Goal: Task Accomplishment & Management: Manage account settings

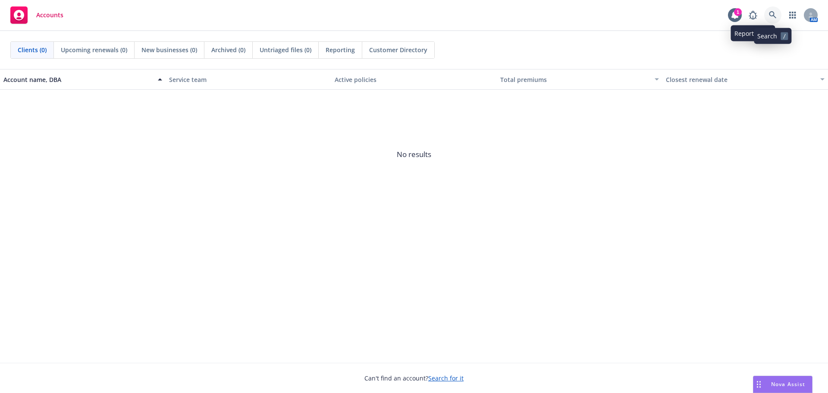
click at [770, 13] on icon at bounding box center [772, 14] width 7 height 7
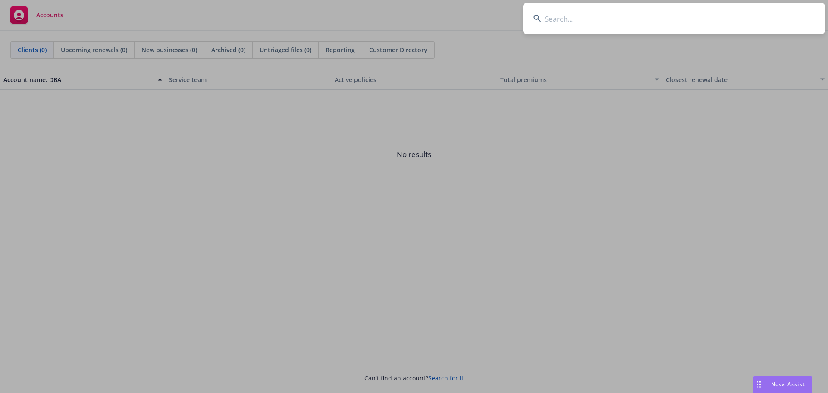
click at [573, 22] on input at bounding box center [674, 18] width 302 height 31
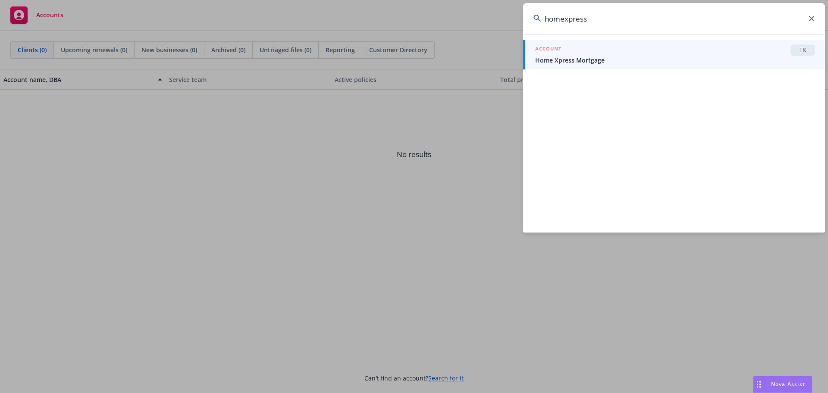
type input "homexpress"
click at [634, 54] on div "ACCOUNT TR" at bounding box center [674, 49] width 279 height 11
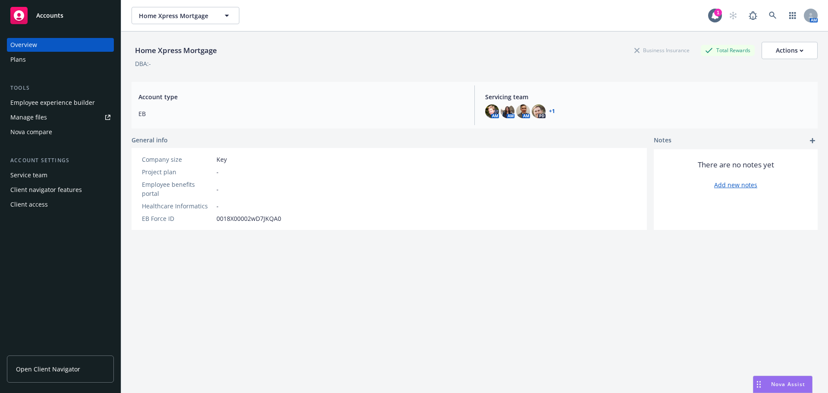
click at [78, 117] on link "Manage files" at bounding box center [60, 117] width 107 height 14
click at [75, 63] on div "Plans" at bounding box center [60, 60] width 100 height 14
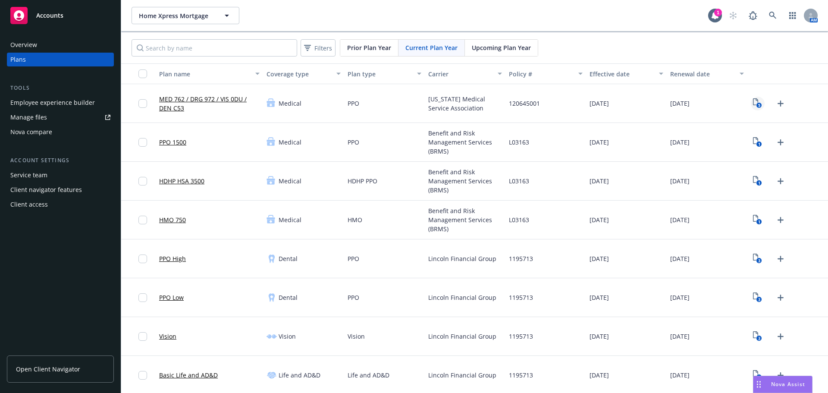
click at [757, 104] on rect "View Plan Documents" at bounding box center [760, 106] width 6 height 6
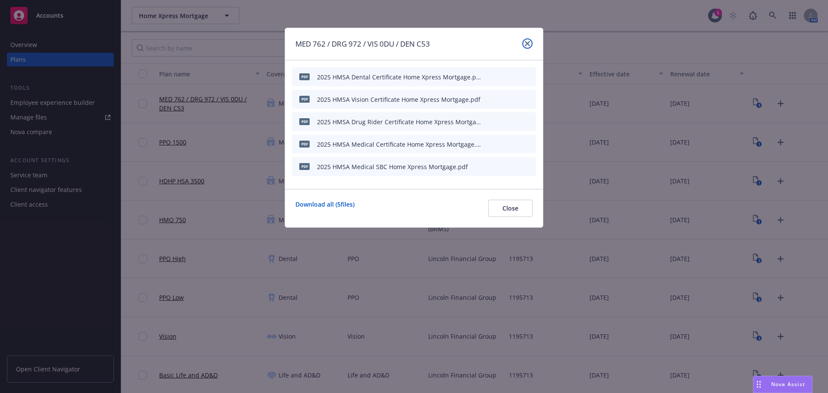
click at [526, 41] on icon "close" at bounding box center [527, 43] width 5 height 5
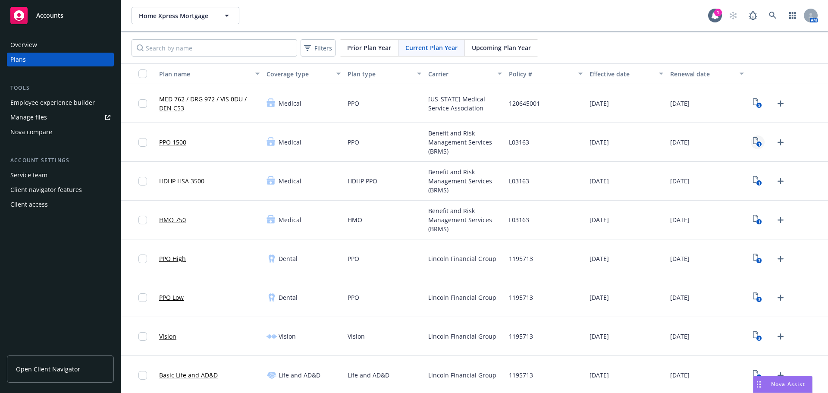
click at [758, 146] on text "1" at bounding box center [759, 144] width 2 height 6
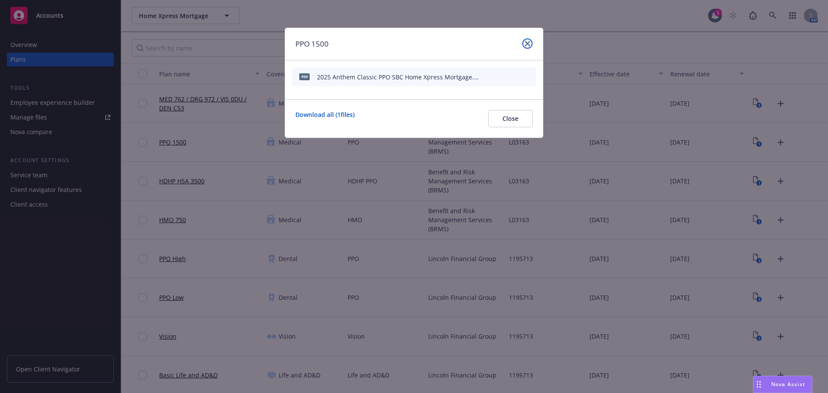
click at [527, 39] on link "close" at bounding box center [527, 43] width 10 height 10
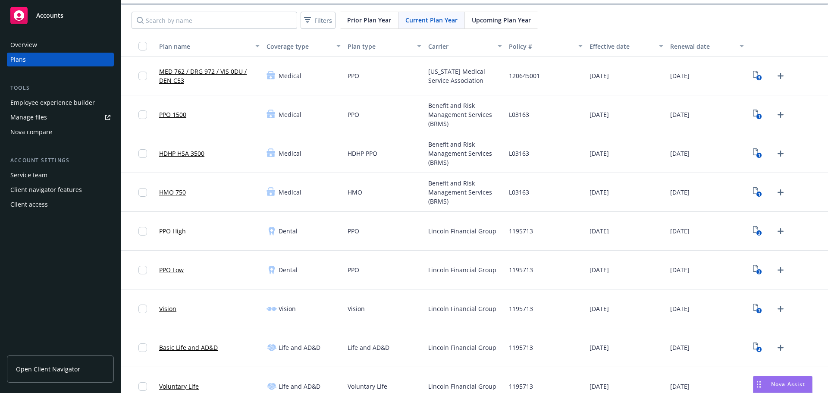
scroll to position [43, 0]
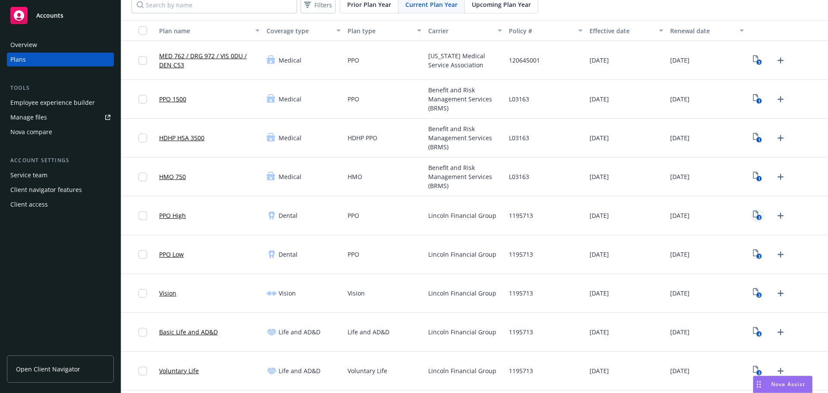
click at [753, 216] on icon "View Plan Documents" at bounding box center [755, 213] width 5 height 7
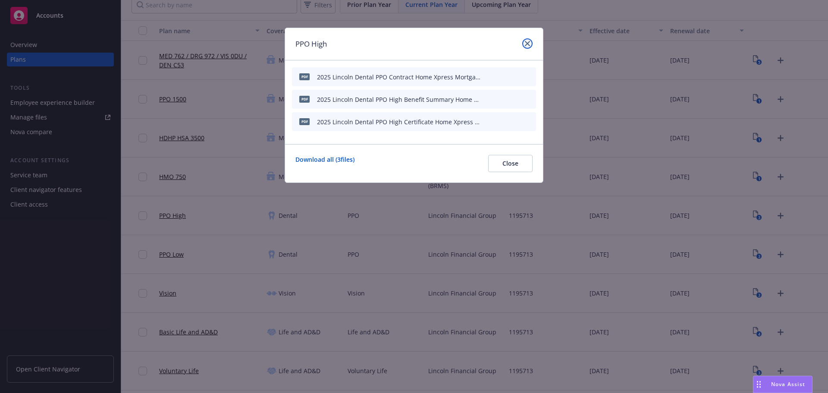
click at [528, 45] on icon "close" at bounding box center [527, 43] width 5 height 5
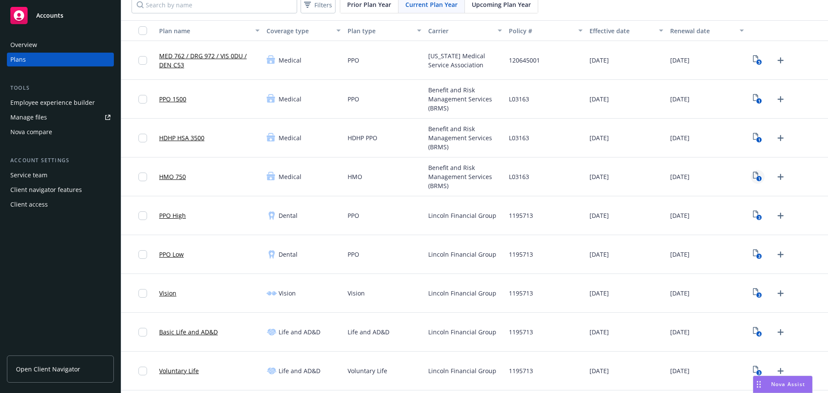
click at [751, 175] on link "1" at bounding box center [758, 177] width 14 height 14
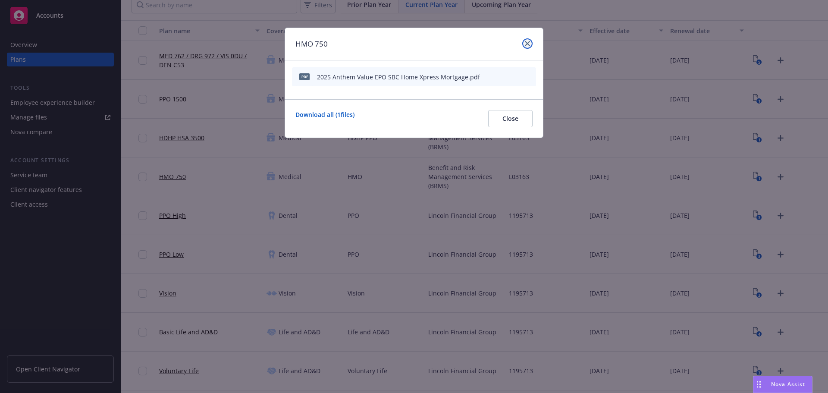
click at [526, 43] on icon "close" at bounding box center [527, 43] width 5 height 5
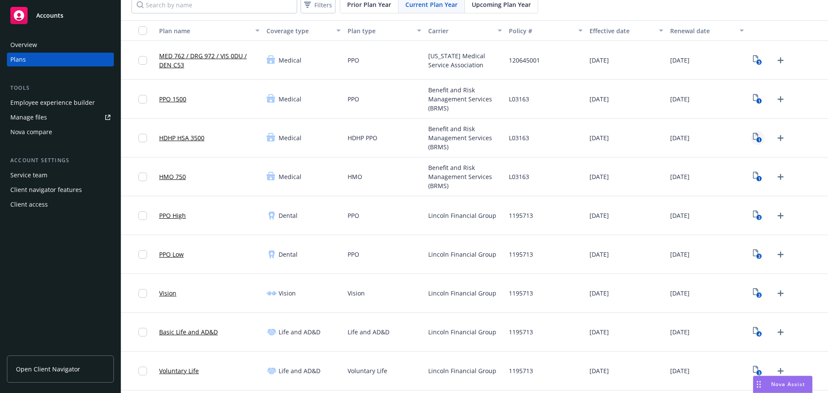
click at [757, 138] on rect "View Plan Documents" at bounding box center [760, 140] width 6 height 6
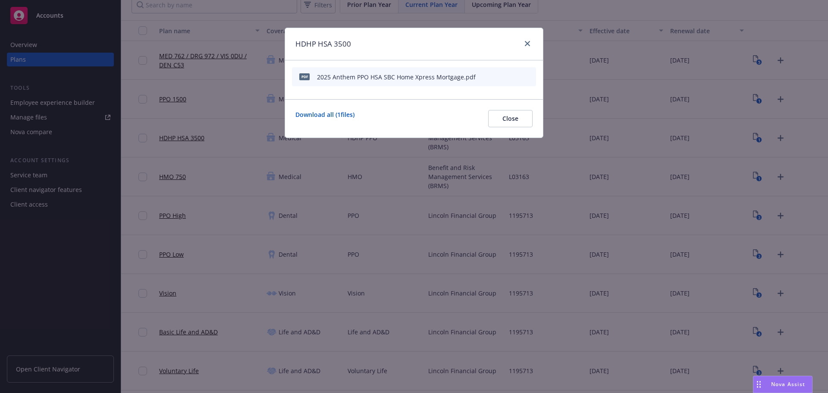
click at [535, 41] on div "HDHP HSA 3500" at bounding box center [414, 44] width 258 height 32
click at [531, 44] on link "close" at bounding box center [527, 43] width 10 height 10
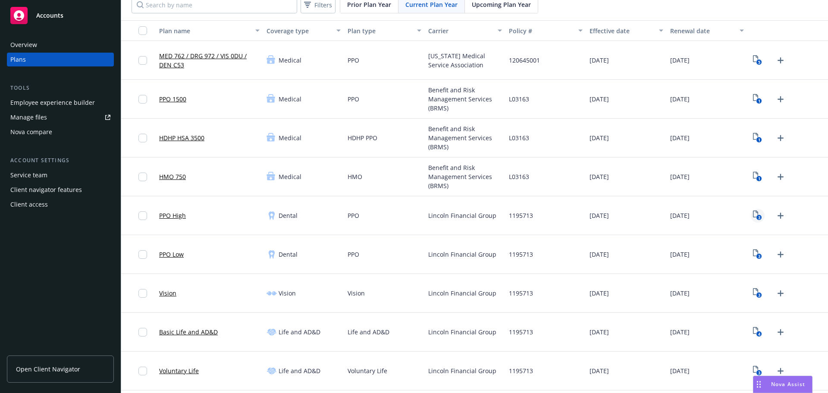
click at [753, 212] on icon "3" at bounding box center [757, 215] width 9 height 10
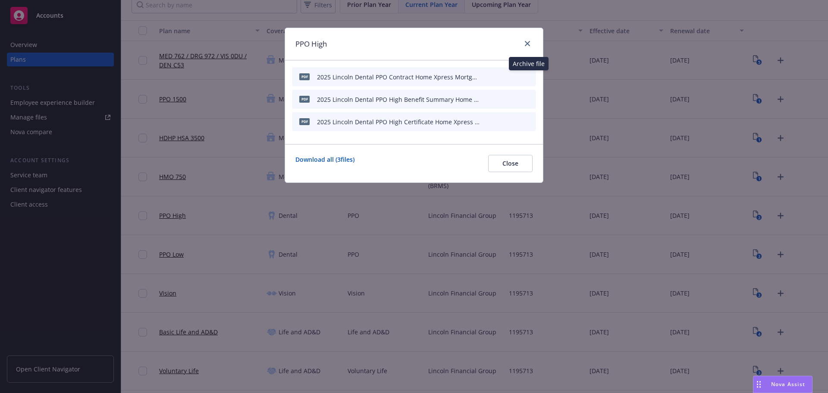
click at [531, 78] on icon "archive file" at bounding box center [528, 76] width 7 height 7
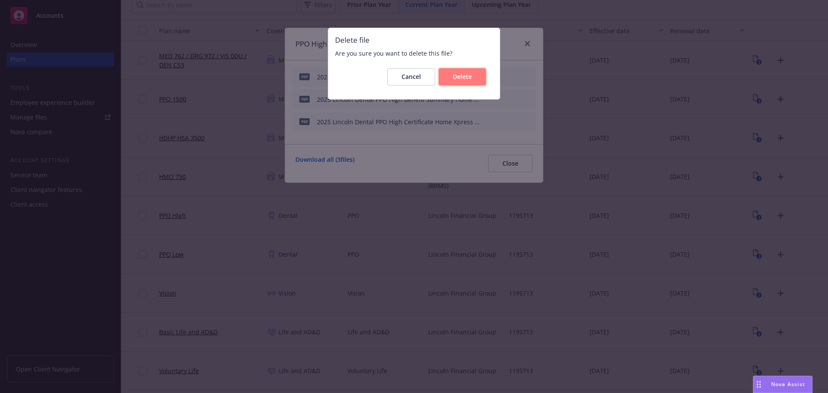
click at [481, 75] on button "Delete" at bounding box center [462, 76] width 47 height 17
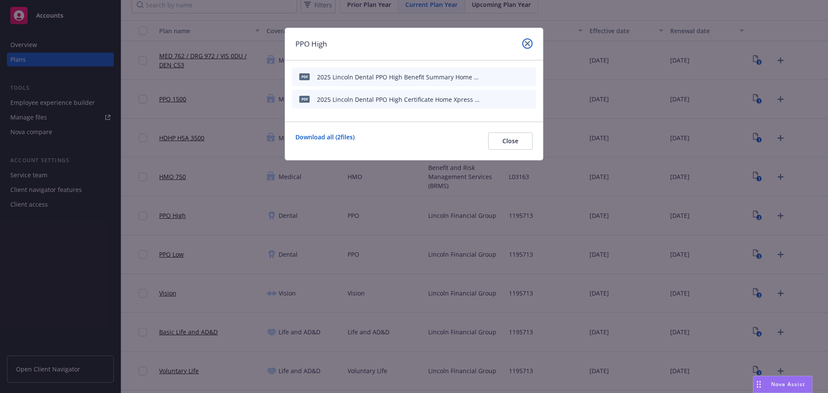
click at [525, 46] on icon "close" at bounding box center [527, 43] width 5 height 5
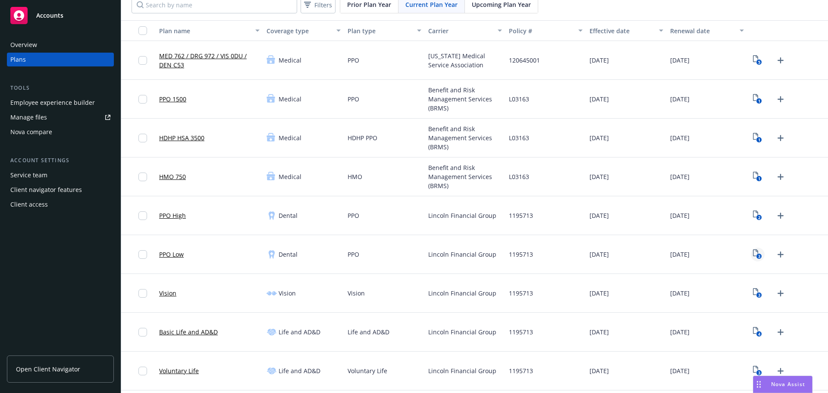
click at [751, 254] on link "3" at bounding box center [758, 255] width 14 height 14
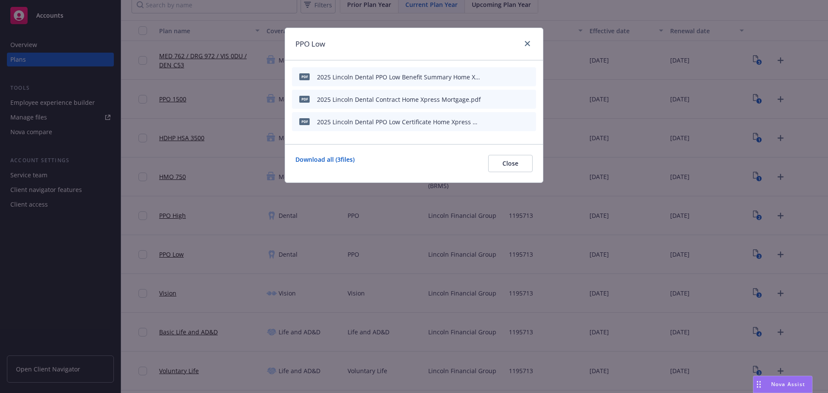
click at [531, 102] on button at bounding box center [529, 99] width 7 height 9
click at [529, 98] on icon "archive file" at bounding box center [528, 98] width 6 height 7
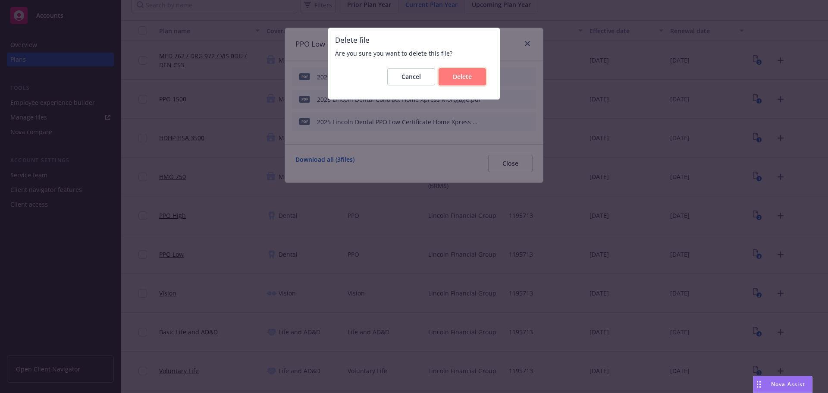
click at [477, 81] on button "Delete" at bounding box center [462, 76] width 47 height 17
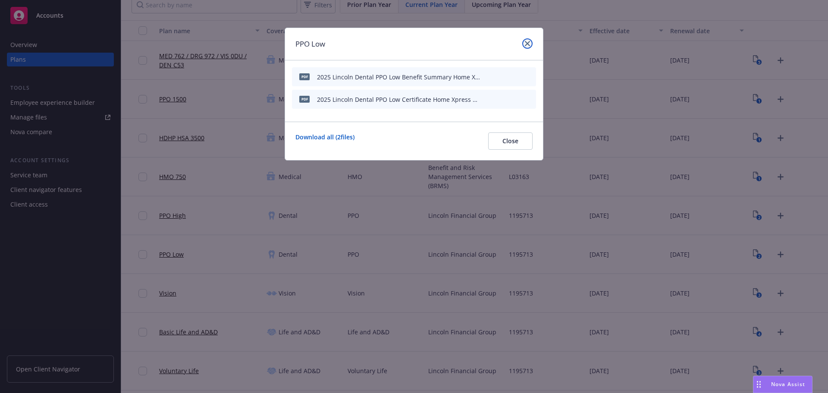
click at [531, 45] on link "close" at bounding box center [527, 43] width 10 height 10
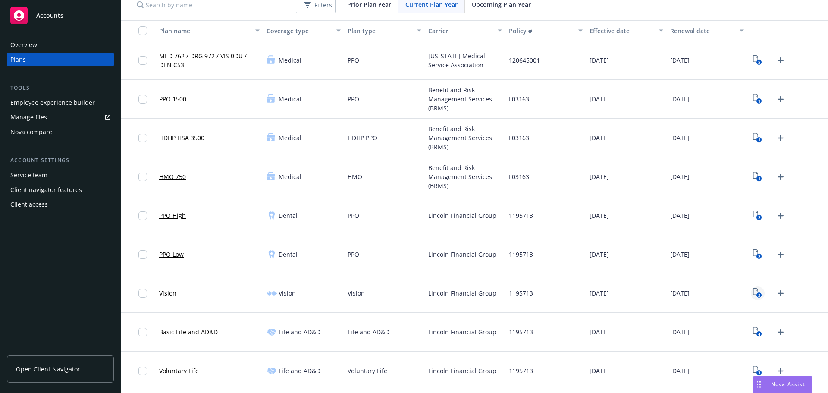
click at [754, 291] on icon "3" at bounding box center [757, 293] width 9 height 10
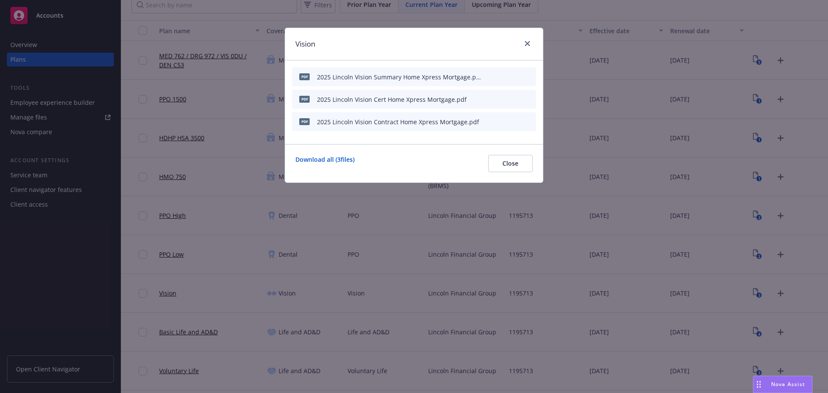
click at [722, 195] on div "Vision pdf 2025 Lincoln Vision Summary Home Xpress Mortgage.pdf pdf 2025 Lincol…" at bounding box center [414, 196] width 828 height 393
click at [528, 41] on icon "close" at bounding box center [527, 43] width 5 height 5
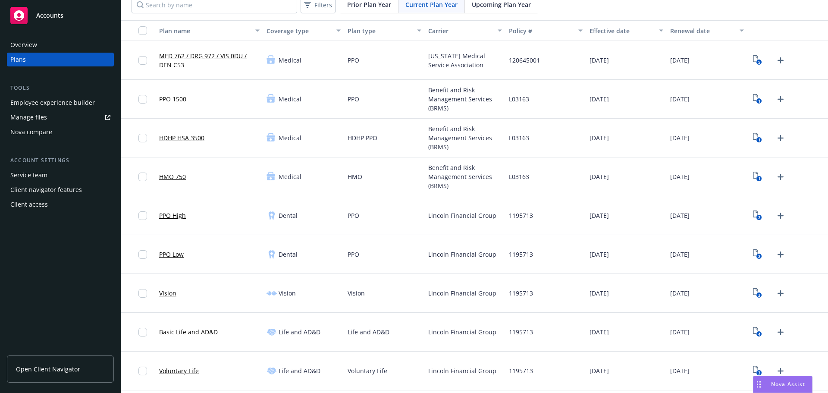
click at [35, 118] on div "Manage files" at bounding box center [28, 117] width 37 height 14
click at [776, 213] on icon "Upload Plan Documents" at bounding box center [781, 215] width 10 height 10
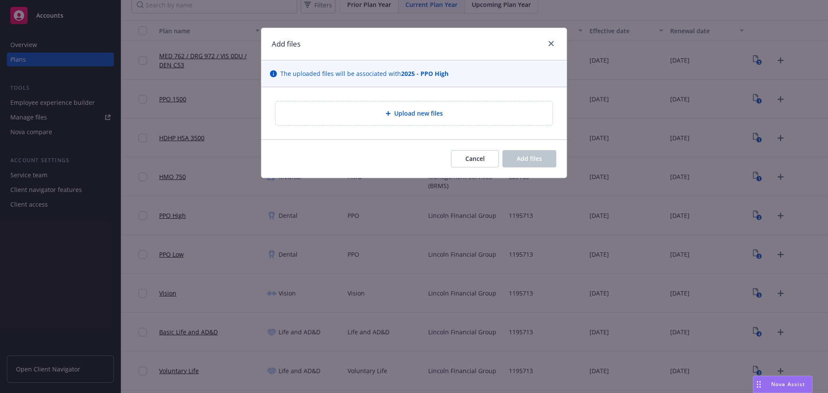
click at [757, 222] on div "Add files The uploaded files will be associated with 2025 - PPO High Upload new…" at bounding box center [414, 196] width 828 height 393
drag, startPoint x: 743, startPoint y: 216, endPoint x: 528, endPoint y: 47, distance: 273.4
click at [739, 214] on div "Add files The uploaded files will be associated with 2025 - PPO High Upload new…" at bounding box center [414, 196] width 828 height 393
click at [555, 44] on link "close" at bounding box center [551, 43] width 10 height 10
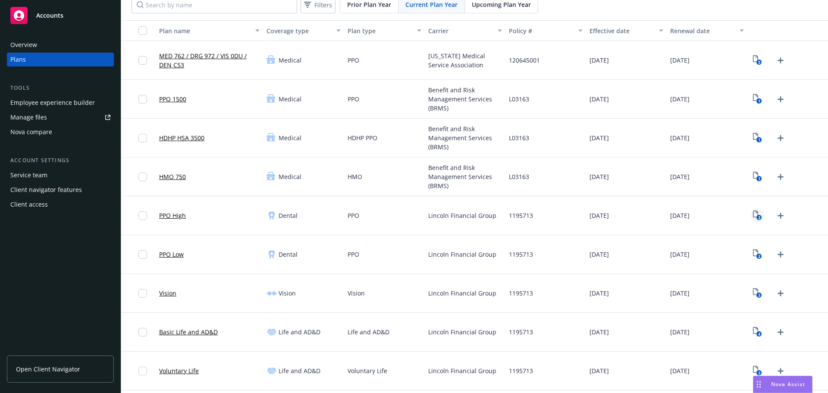
click at [757, 217] on rect "View Plan Documents" at bounding box center [760, 218] width 6 height 6
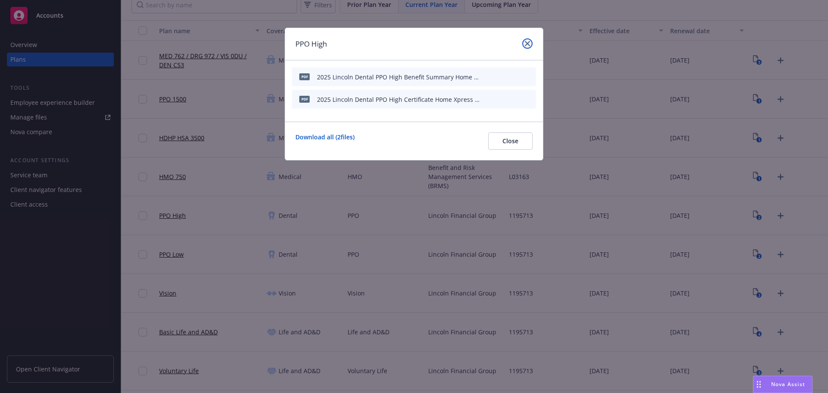
click at [529, 45] on icon "close" at bounding box center [527, 43] width 5 height 5
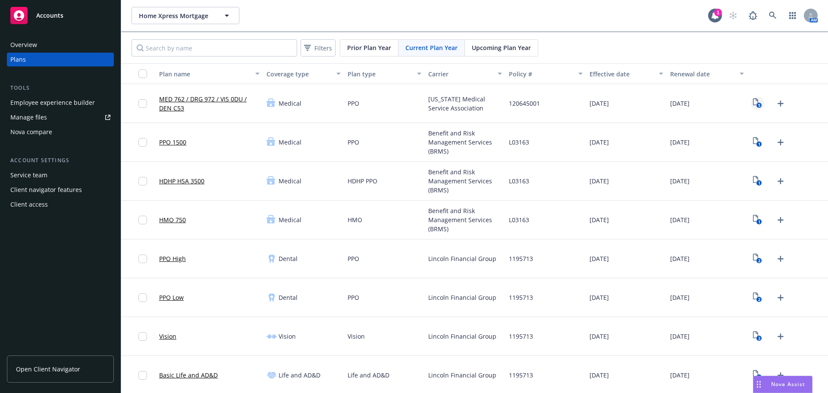
click at [757, 104] on link "5" at bounding box center [758, 104] width 14 height 14
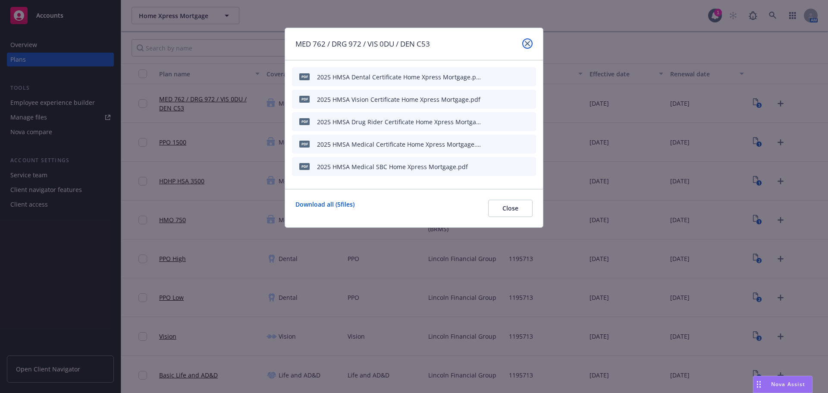
click at [524, 43] on link "close" at bounding box center [527, 43] width 10 height 10
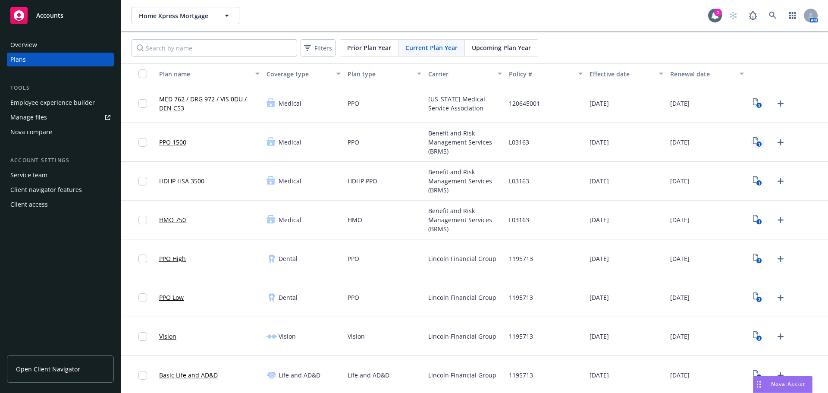
click at [751, 143] on link "1" at bounding box center [758, 142] width 14 height 14
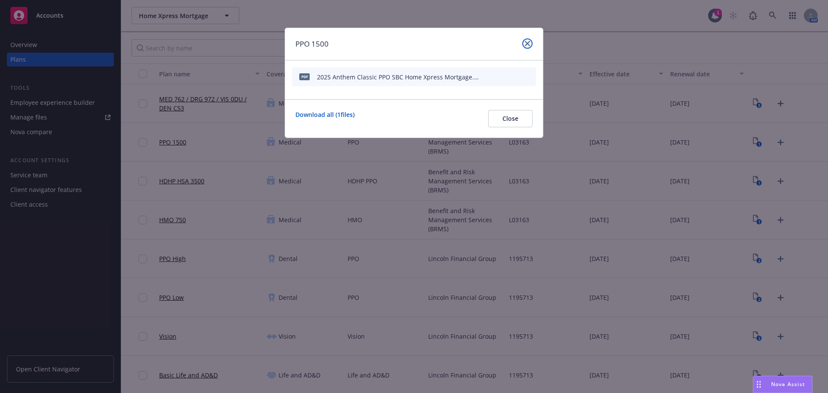
click at [524, 45] on link "close" at bounding box center [527, 43] width 10 height 10
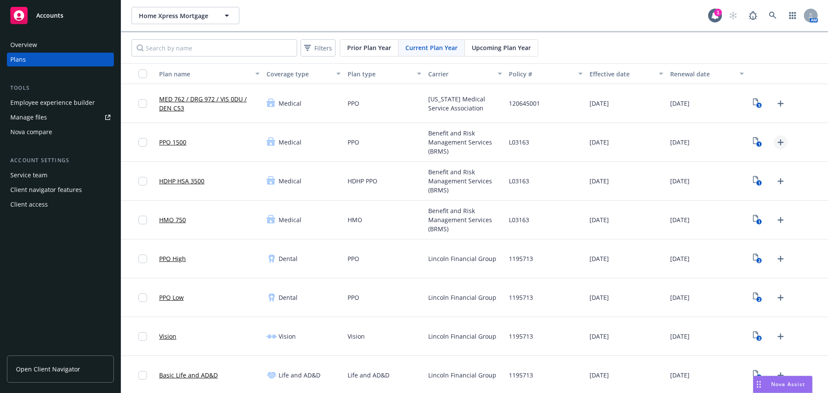
click at [778, 144] on icon "Upload Plan Documents" at bounding box center [781, 142] width 6 height 6
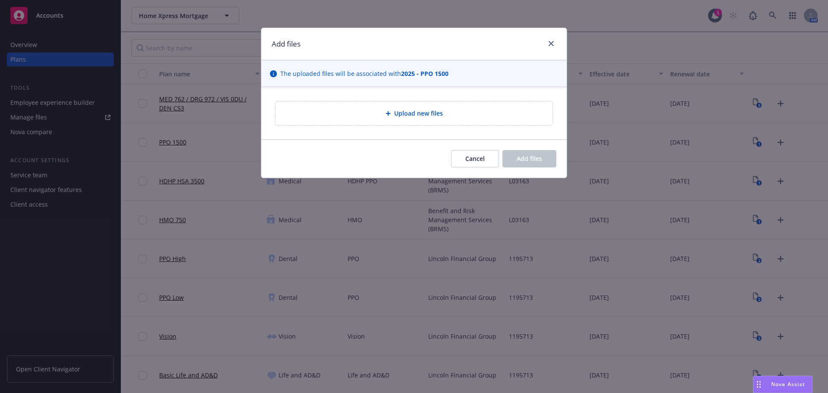
click at [380, 105] on div "Upload new files" at bounding box center [414, 113] width 277 height 24
click at [468, 121] on div "Upload new files" at bounding box center [414, 113] width 277 height 24
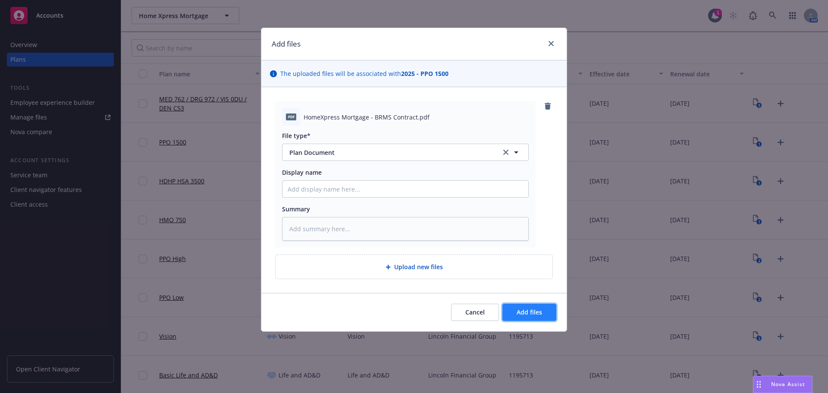
click at [525, 313] on span "Add files" at bounding box center [529, 312] width 25 height 8
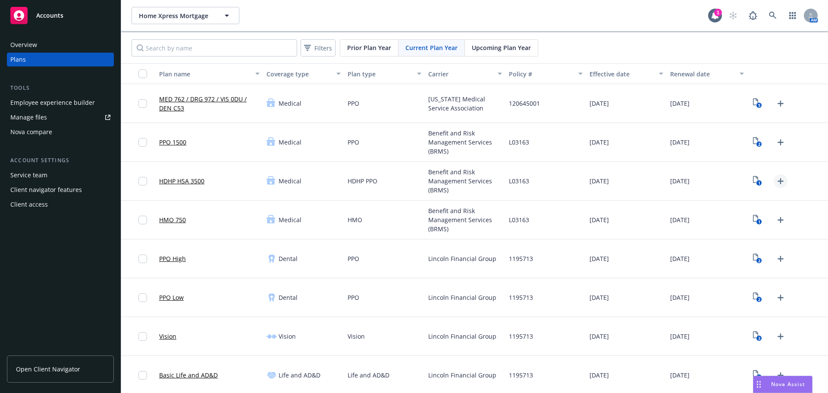
click at [776, 182] on icon "Upload Plan Documents" at bounding box center [781, 181] width 10 height 10
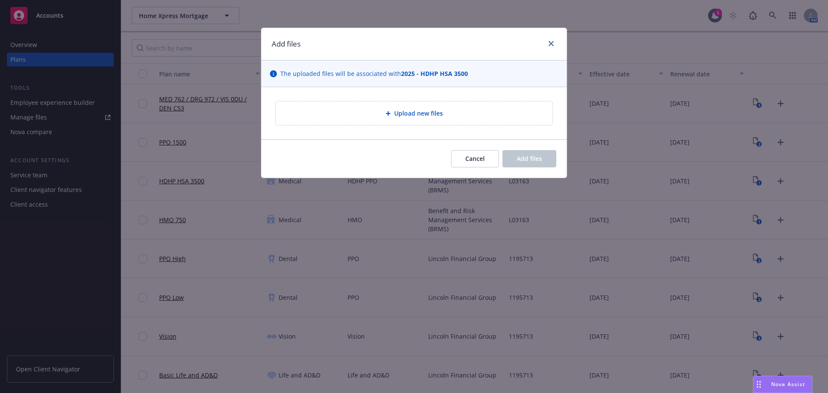
click at [424, 116] on span "Upload new files" at bounding box center [418, 113] width 49 height 9
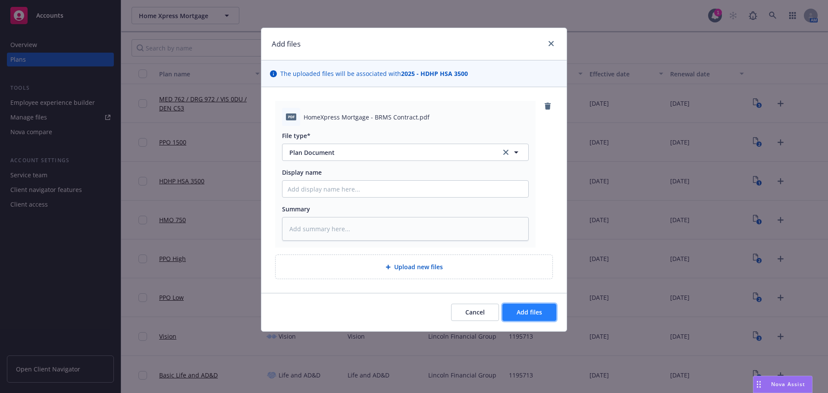
click at [534, 315] on span "Add files" at bounding box center [529, 312] width 25 height 8
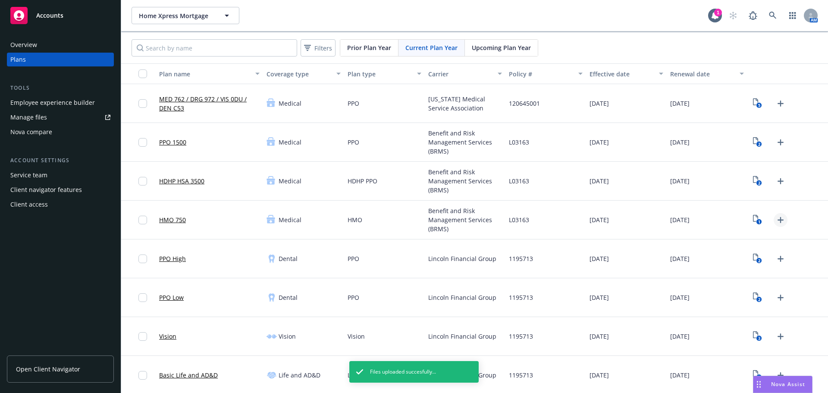
click at [776, 219] on icon "Upload Plan Documents" at bounding box center [781, 220] width 10 height 10
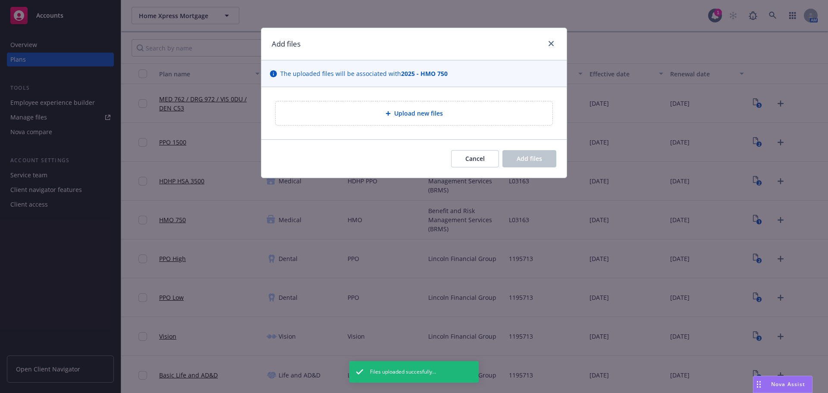
click at [425, 110] on span "Upload new files" at bounding box center [418, 113] width 49 height 9
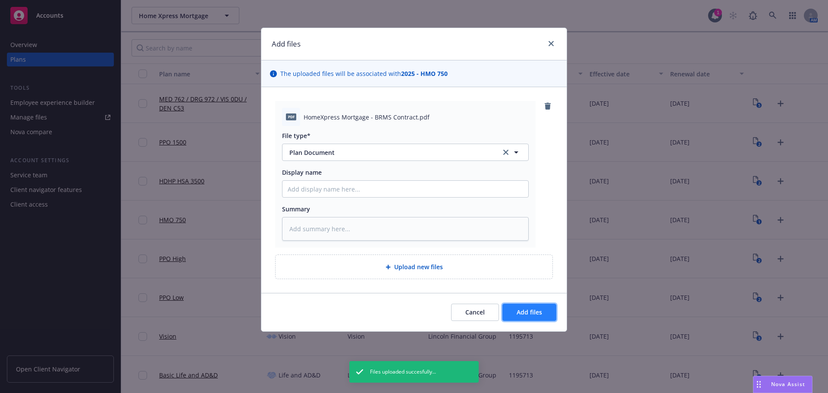
click at [543, 317] on button "Add files" at bounding box center [529, 312] width 54 height 17
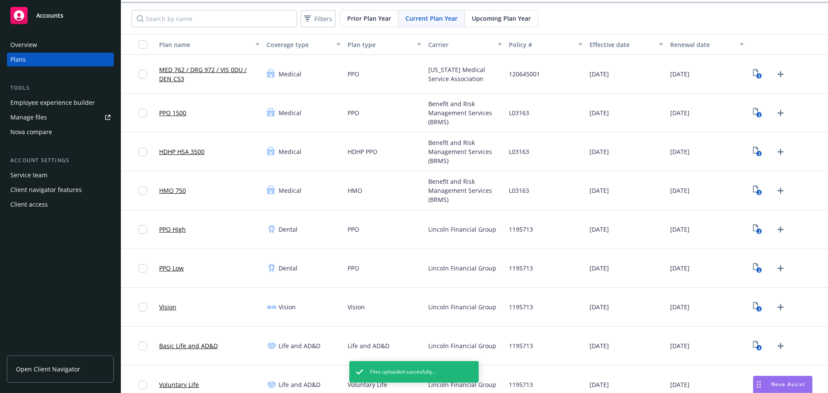
scroll to position [43, 0]
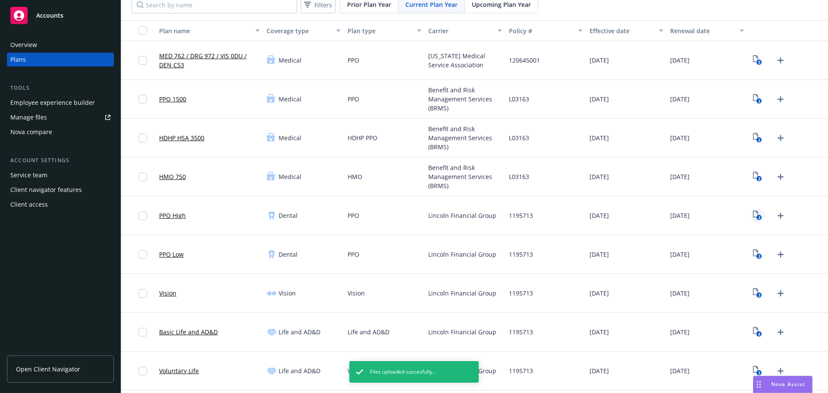
click at [753, 218] on icon "2" at bounding box center [757, 215] width 9 height 10
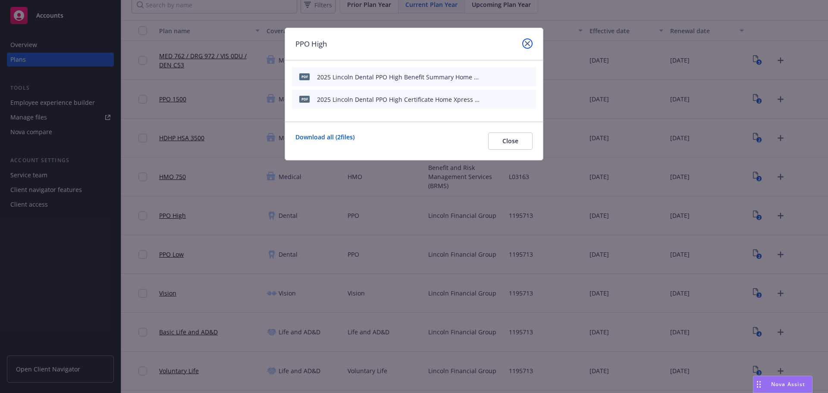
click at [532, 43] on link "close" at bounding box center [527, 43] width 10 height 10
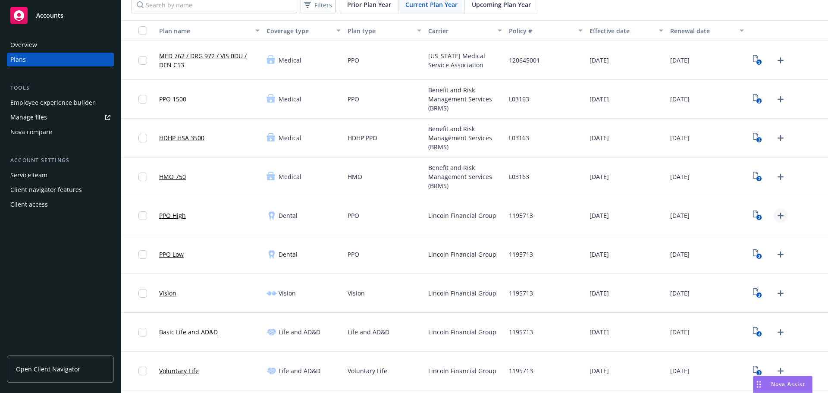
click at [776, 216] on icon "Upload Plan Documents" at bounding box center [781, 215] width 10 height 10
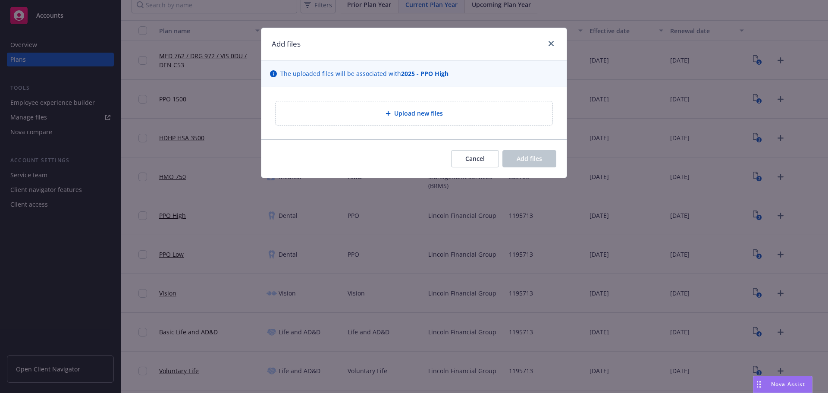
click at [404, 110] on span "Upload new files" at bounding box center [418, 113] width 49 height 9
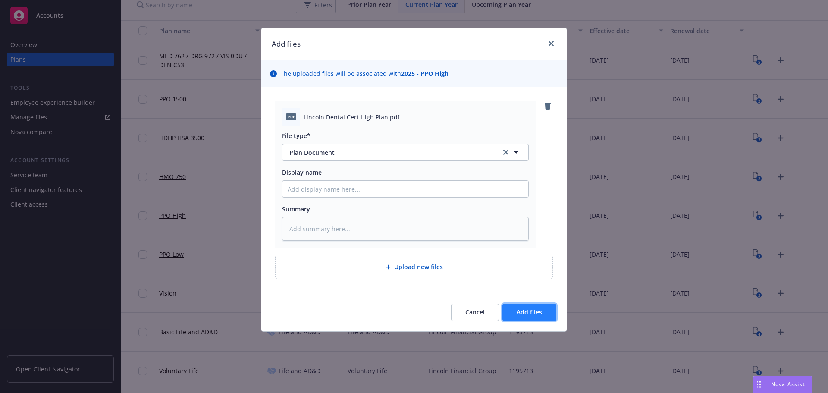
click at [524, 310] on span "Add files" at bounding box center [529, 312] width 25 height 8
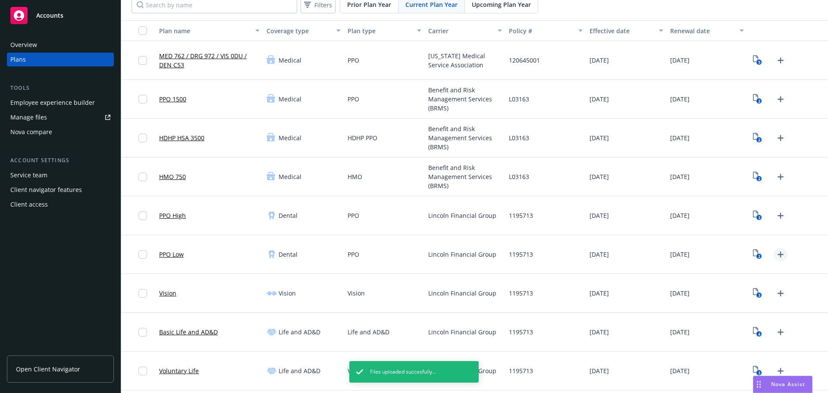
click at [776, 258] on icon "Upload Plan Documents" at bounding box center [781, 254] width 10 height 10
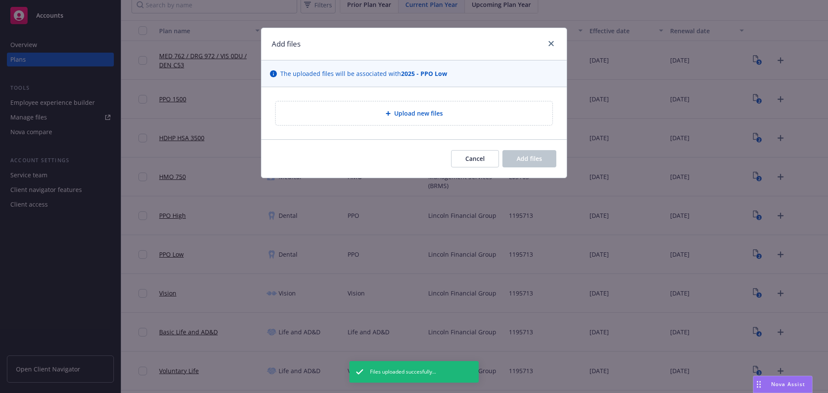
click at [445, 119] on div "Upload new files" at bounding box center [414, 113] width 277 height 24
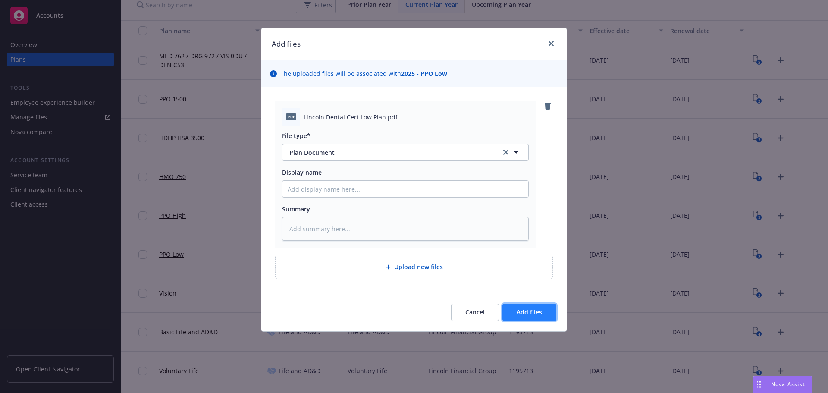
click at [539, 317] on button "Add files" at bounding box center [529, 312] width 54 height 17
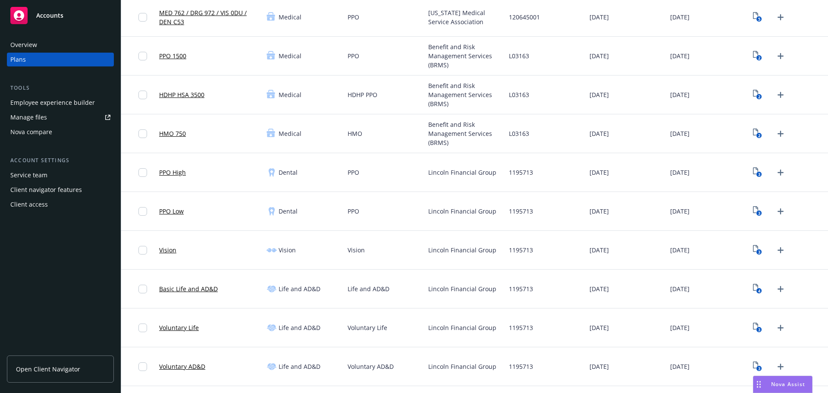
scroll to position [129, 0]
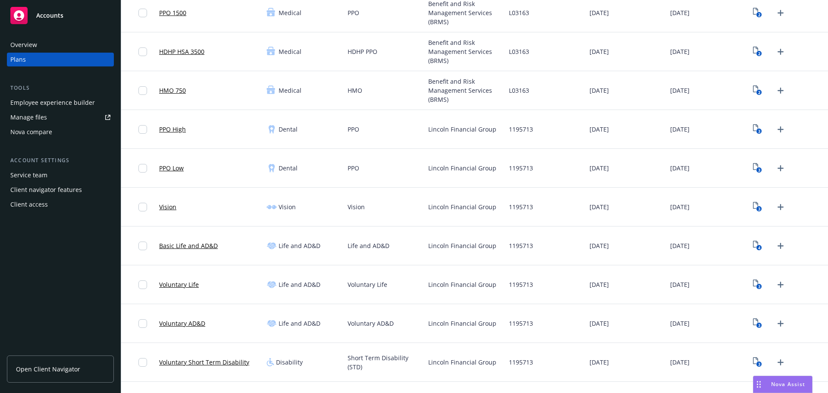
click at [334, 215] on div "Vision" at bounding box center [303, 207] width 81 height 39
click at [757, 210] on rect "View Plan Documents" at bounding box center [760, 209] width 6 height 6
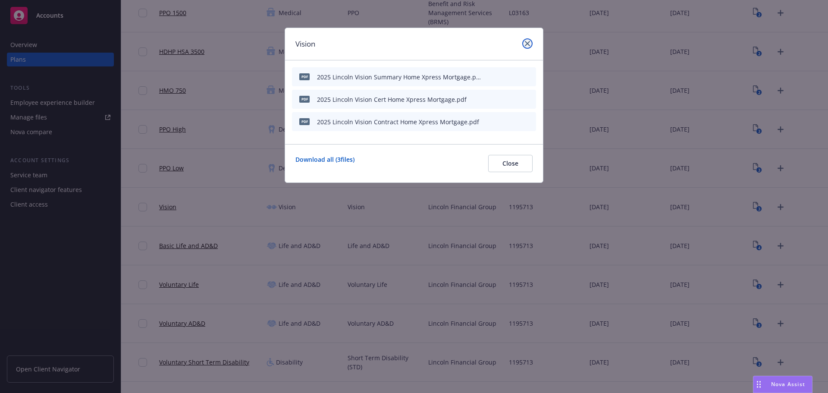
click at [528, 41] on icon "close" at bounding box center [527, 43] width 5 height 5
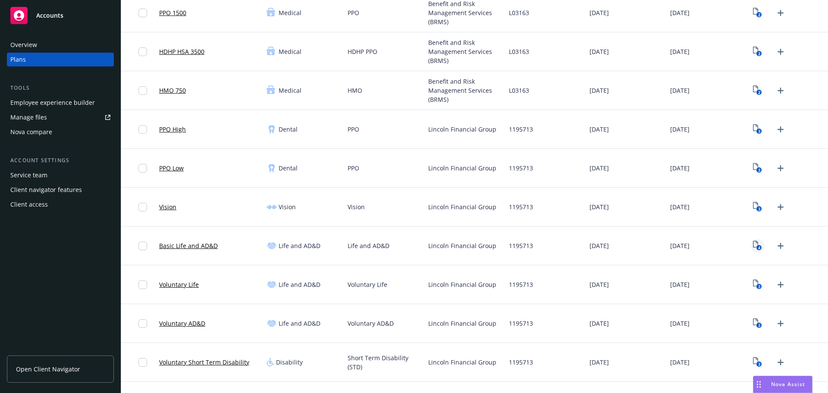
click at [753, 247] on icon "View Plan Documents" at bounding box center [755, 244] width 5 height 7
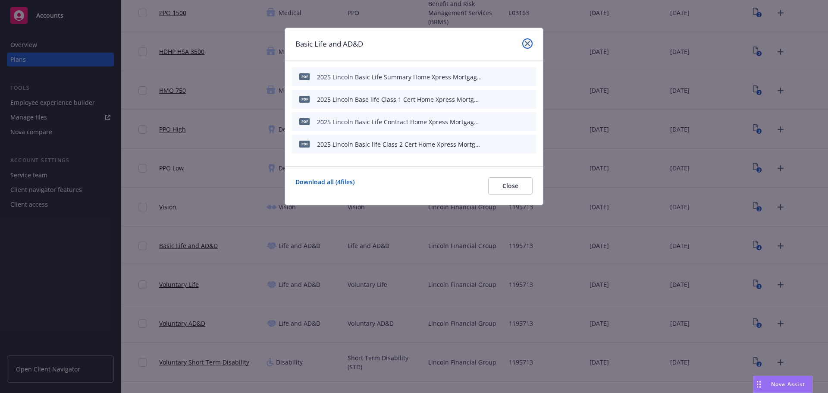
click at [527, 44] on icon "close" at bounding box center [527, 43] width 5 height 5
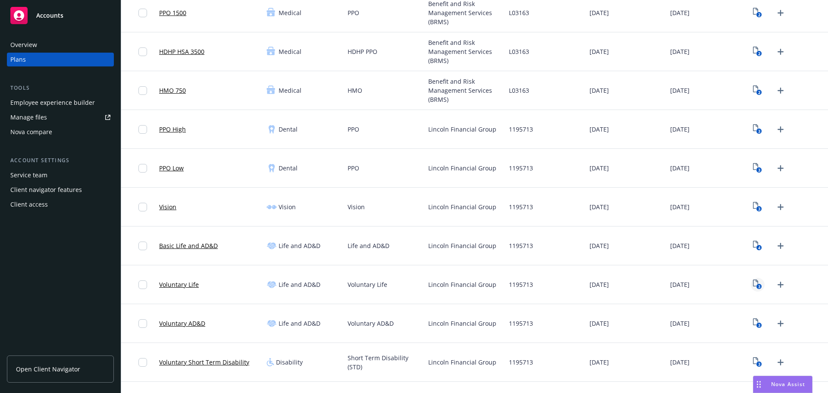
click at [753, 280] on icon "3" at bounding box center [757, 284] width 9 height 10
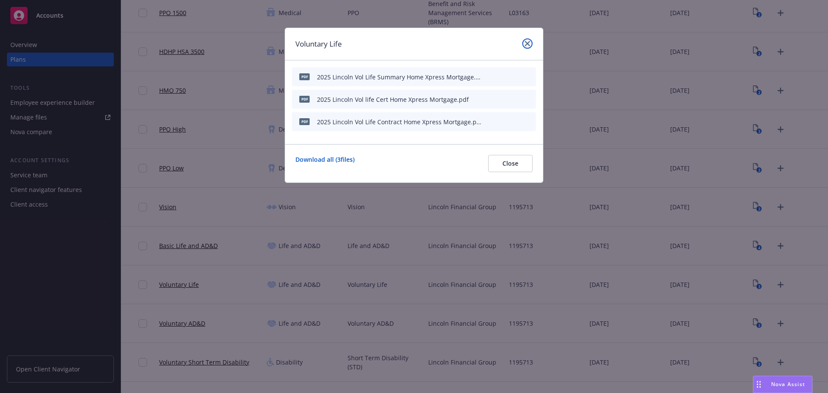
click at [527, 44] on icon "close" at bounding box center [527, 43] width 5 height 5
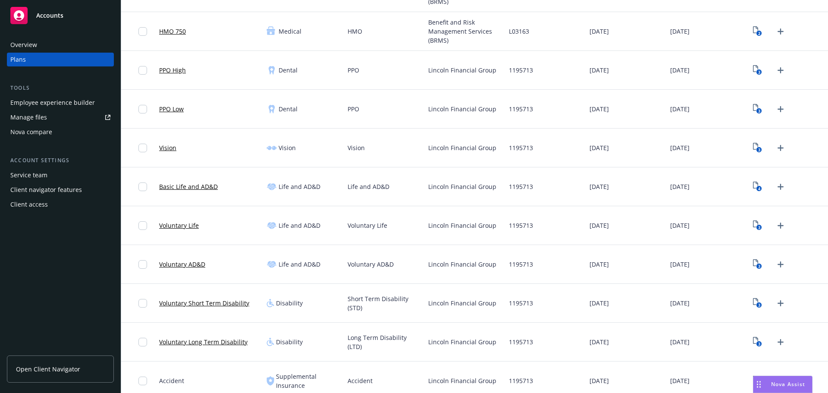
scroll to position [216, 0]
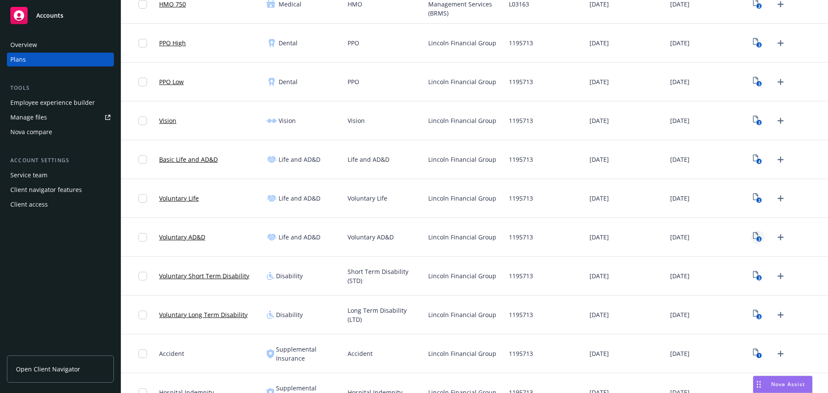
click at [753, 234] on icon "View Plan Documents" at bounding box center [755, 235] width 5 height 7
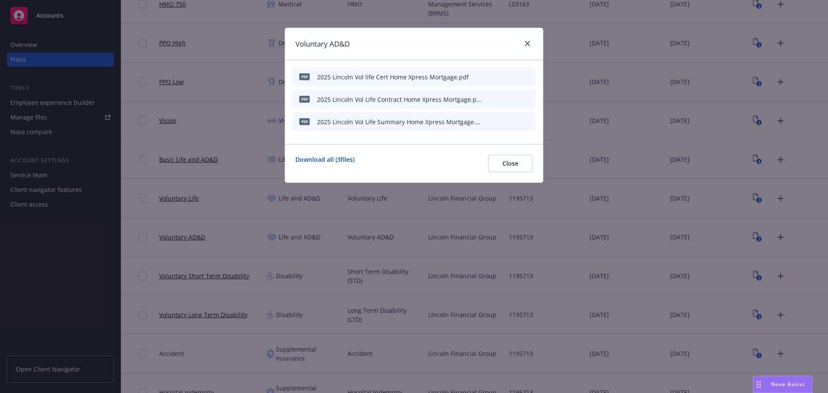
click at [533, 44] on div "Voluntary AD&D" at bounding box center [414, 44] width 258 height 32
click at [524, 43] on link "close" at bounding box center [527, 43] width 10 height 10
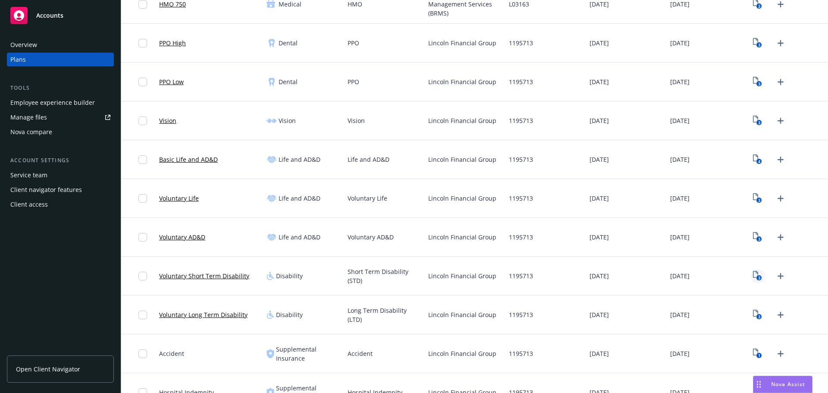
click at [751, 275] on link "3" at bounding box center [758, 276] width 14 height 14
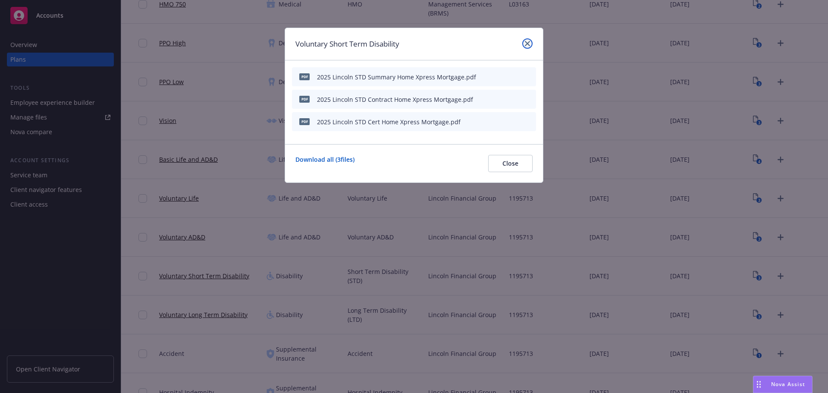
click at [526, 41] on link "close" at bounding box center [527, 43] width 10 height 10
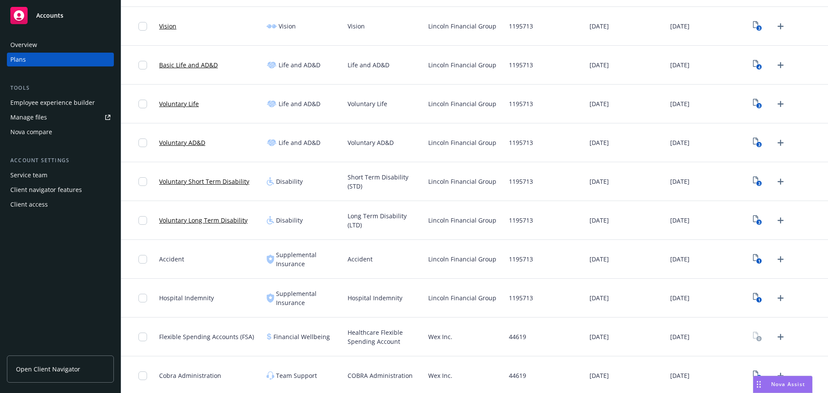
scroll to position [312, 0]
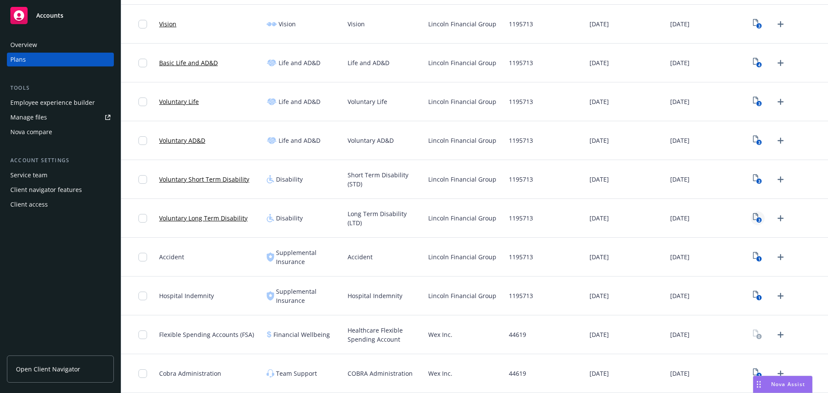
click at [753, 217] on icon "3" at bounding box center [757, 218] width 9 height 10
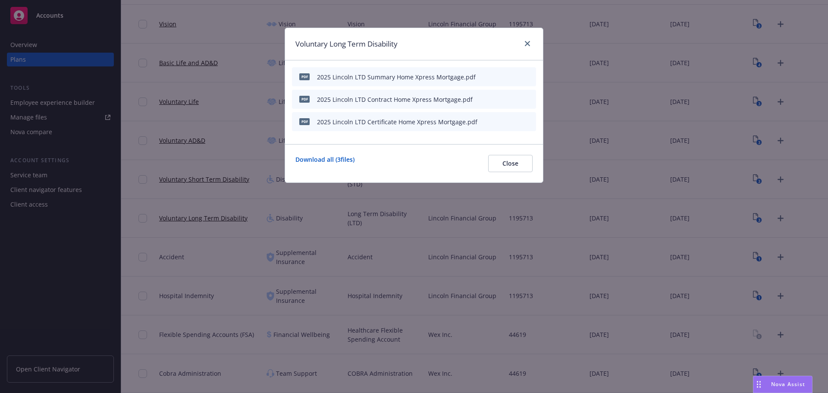
click at [533, 45] on div "Voluntary Long Term Disability" at bounding box center [414, 44] width 258 height 32
click at [519, 44] on div at bounding box center [526, 43] width 14 height 11
click at [525, 43] on icon "close" at bounding box center [527, 43] width 5 height 5
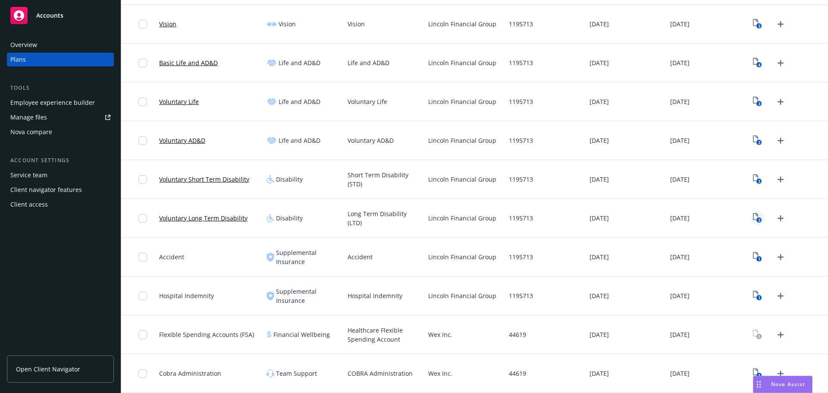
click at [753, 220] on icon "View Plan Documents" at bounding box center [755, 216] width 5 height 7
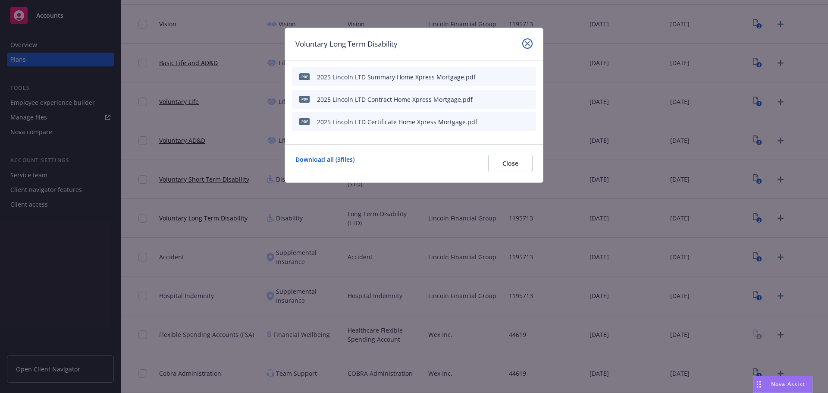
drag, startPoint x: 529, startPoint y: 42, endPoint x: 579, endPoint y: 81, distance: 63.0
click at [529, 43] on icon "close" at bounding box center [527, 43] width 5 height 5
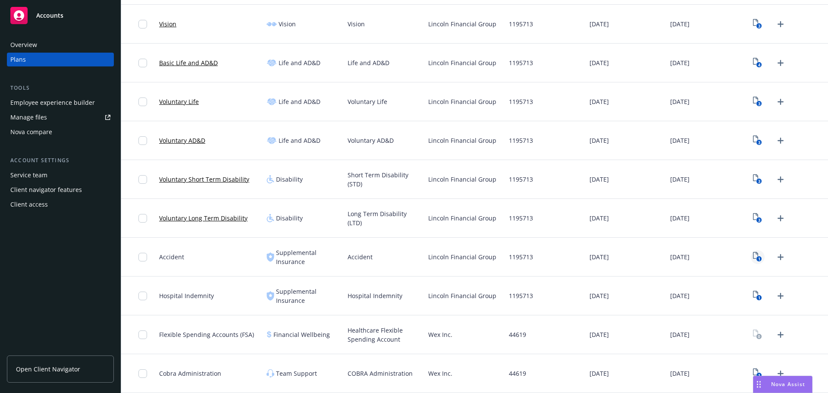
click at [753, 260] on icon "1" at bounding box center [757, 257] width 9 height 10
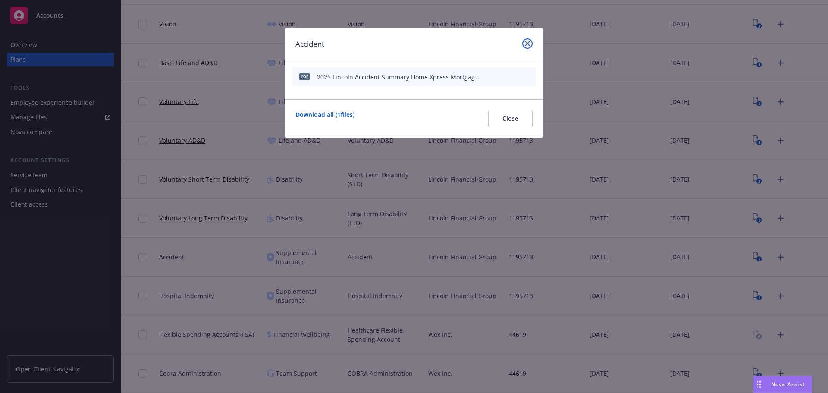
click at [527, 44] on icon "close" at bounding box center [527, 43] width 5 height 5
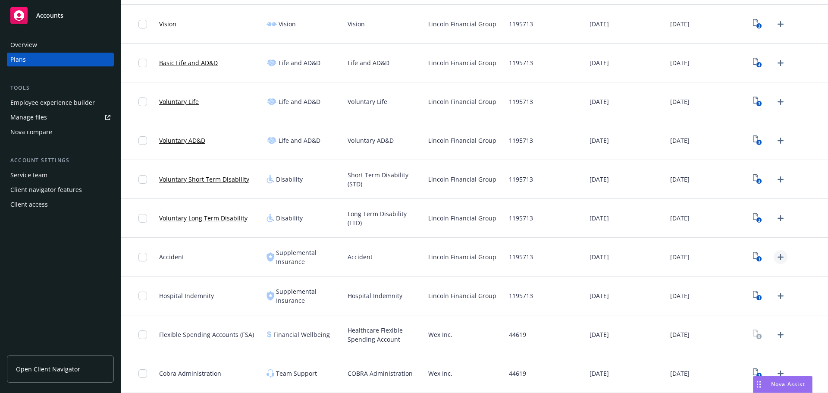
click at [776, 257] on icon "Upload Plan Documents" at bounding box center [781, 257] width 10 height 10
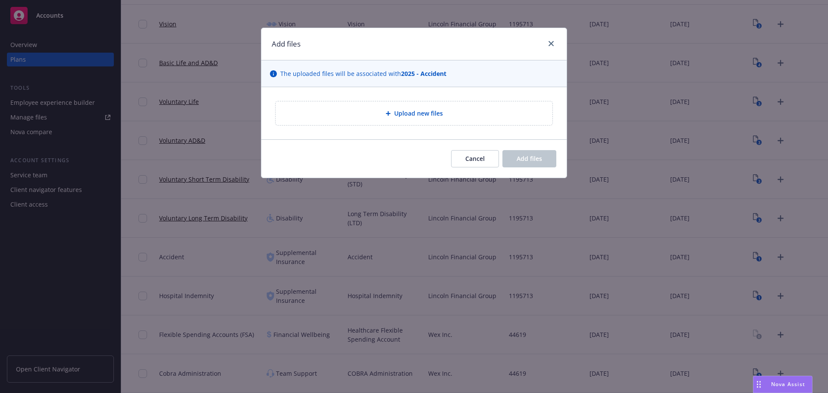
click at [399, 122] on div "Upload new files" at bounding box center [414, 113] width 277 height 24
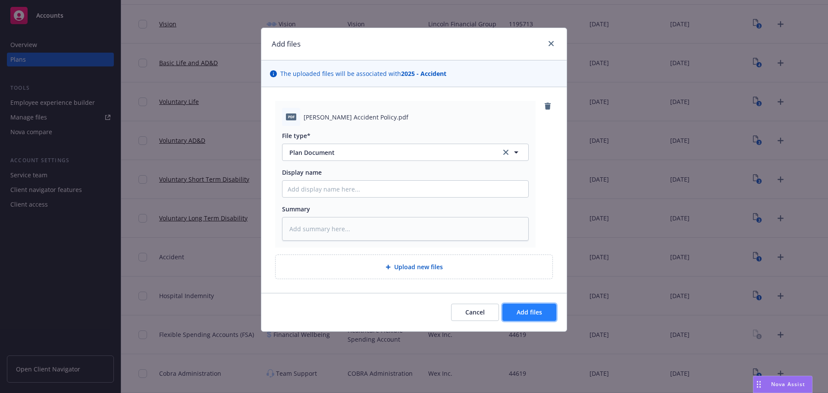
click at [531, 310] on span "Add files" at bounding box center [529, 312] width 25 height 8
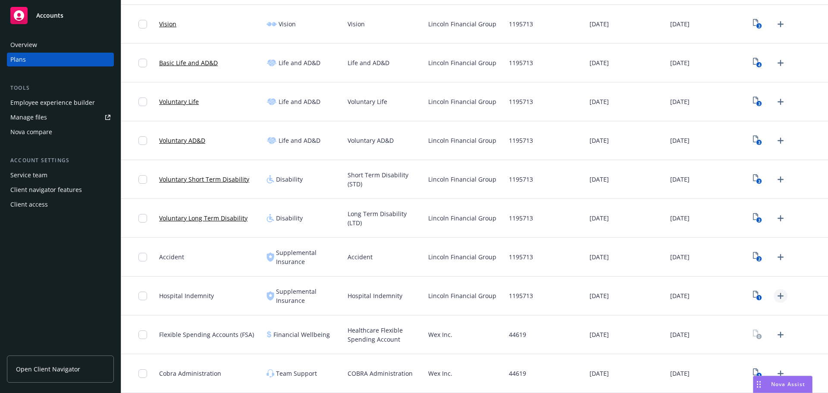
click at [776, 297] on icon "Upload Plan Documents" at bounding box center [781, 296] width 10 height 10
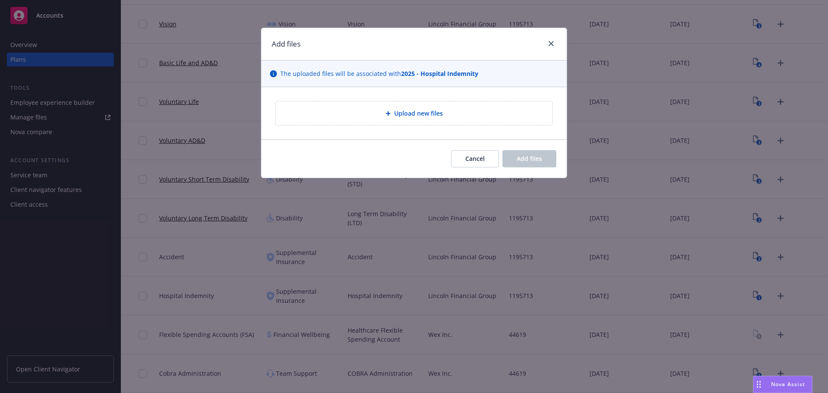
click at [433, 118] on span "Upload new files" at bounding box center [418, 113] width 49 height 9
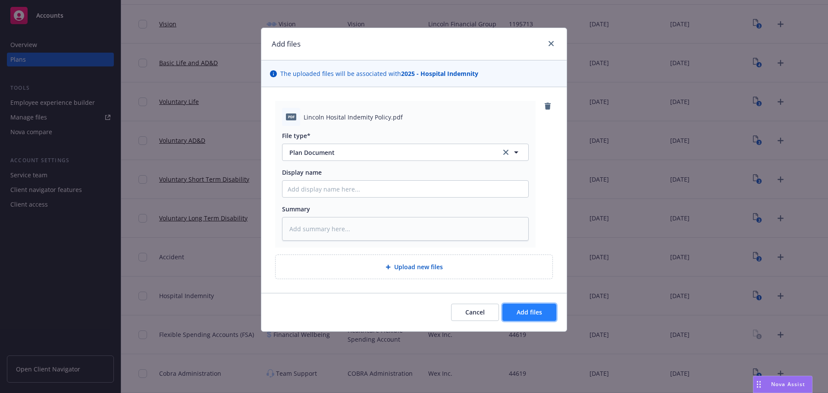
click at [532, 311] on span "Add files" at bounding box center [529, 312] width 25 height 8
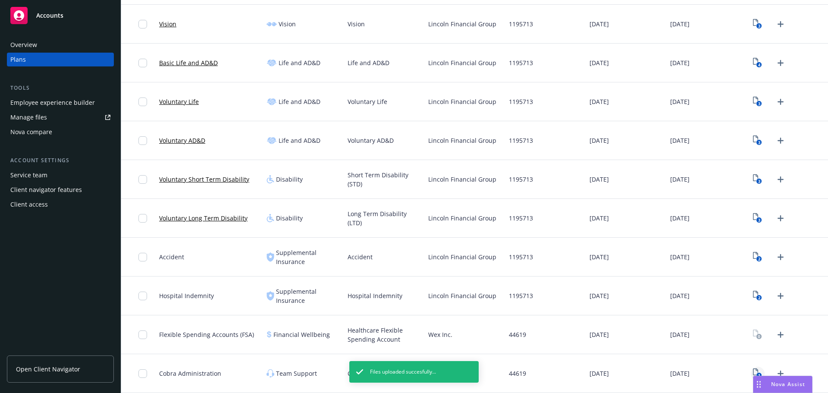
click at [751, 375] on link "1" at bounding box center [758, 374] width 14 height 14
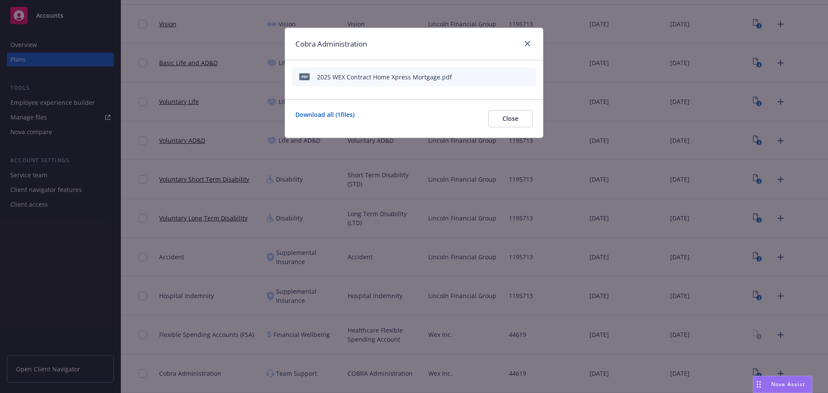
click at [499, 77] on icon "download file" at bounding box center [499, 76] width 7 height 7
click at [528, 44] on icon "close" at bounding box center [527, 43] width 5 height 5
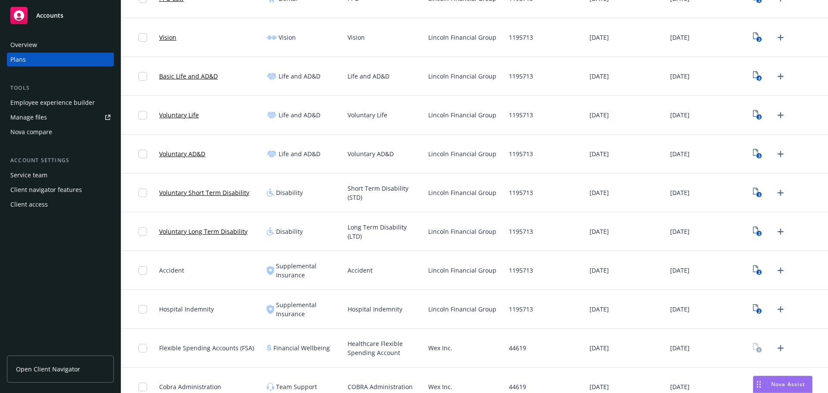
scroll to position [312, 0]
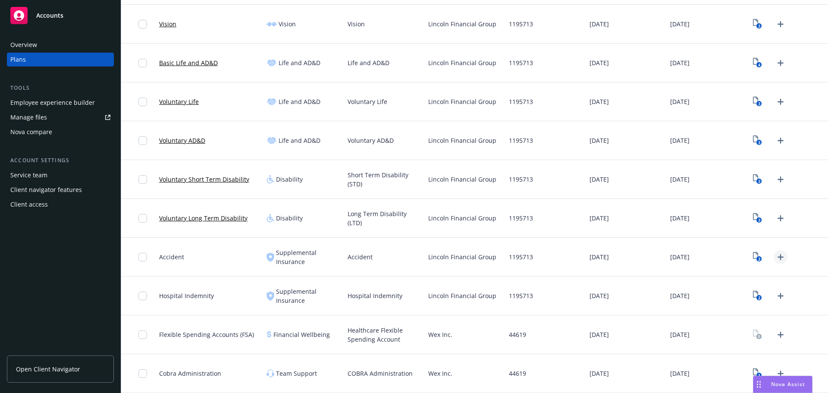
click at [776, 260] on icon "Upload Plan Documents" at bounding box center [781, 257] width 10 height 10
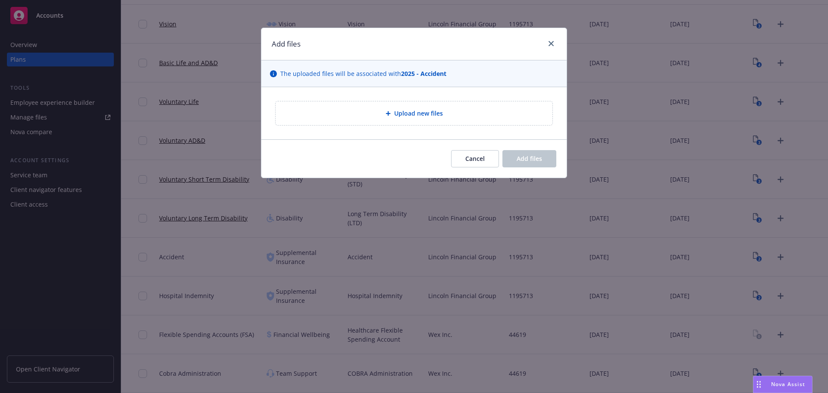
click at [416, 115] on span "Upload new files" at bounding box center [418, 113] width 49 height 9
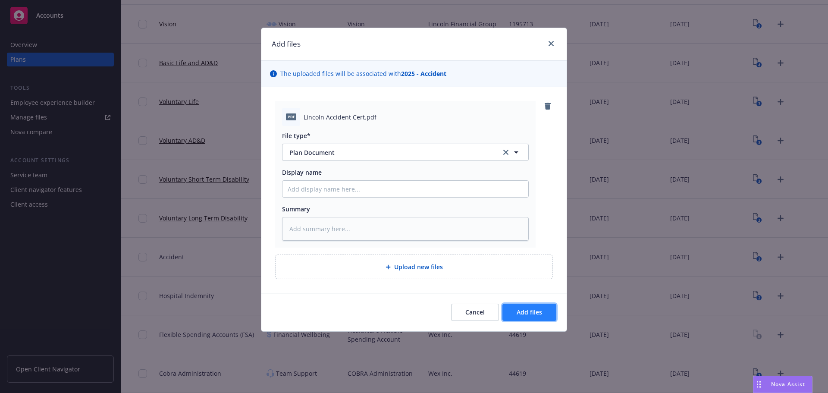
click at [530, 318] on button "Add files" at bounding box center [529, 312] width 54 height 17
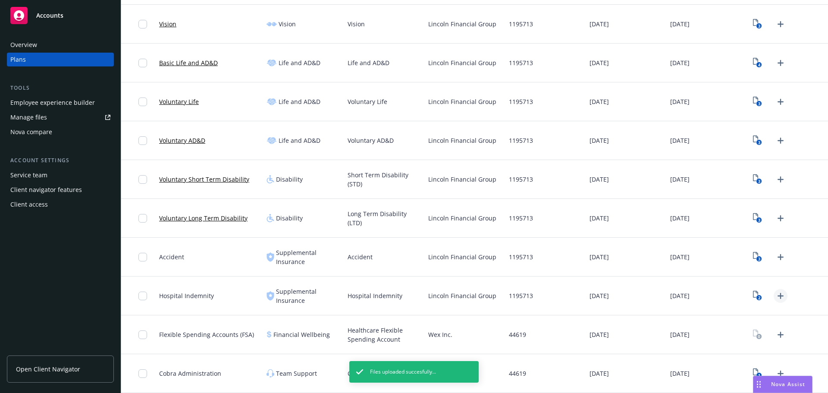
click at [776, 298] on icon "Upload Plan Documents" at bounding box center [781, 296] width 10 height 10
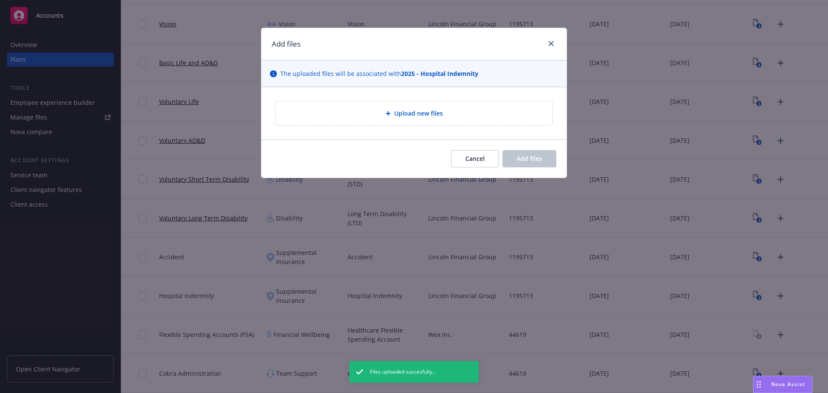
click at [380, 118] on div "Upload new files" at bounding box center [414, 113] width 263 height 10
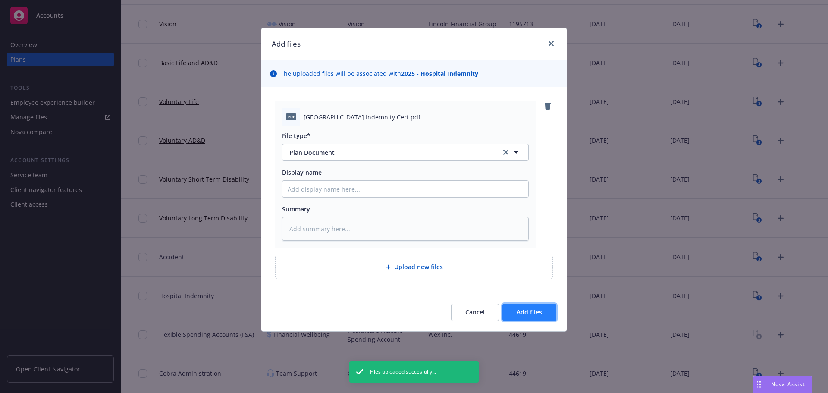
click at [531, 308] on span "Add files" at bounding box center [529, 312] width 25 height 8
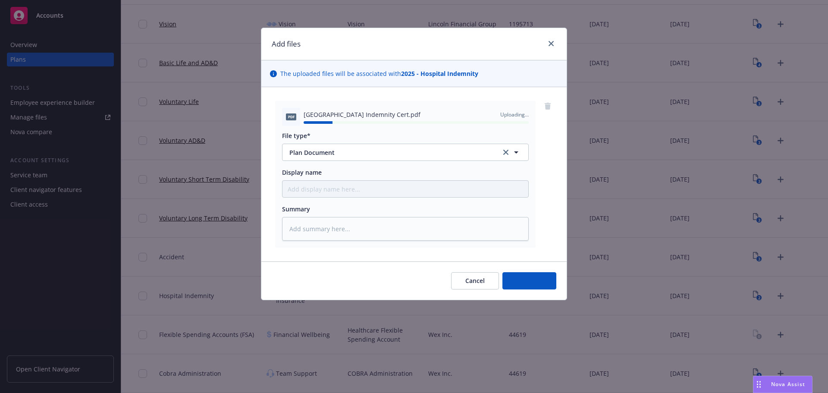
type textarea "x"
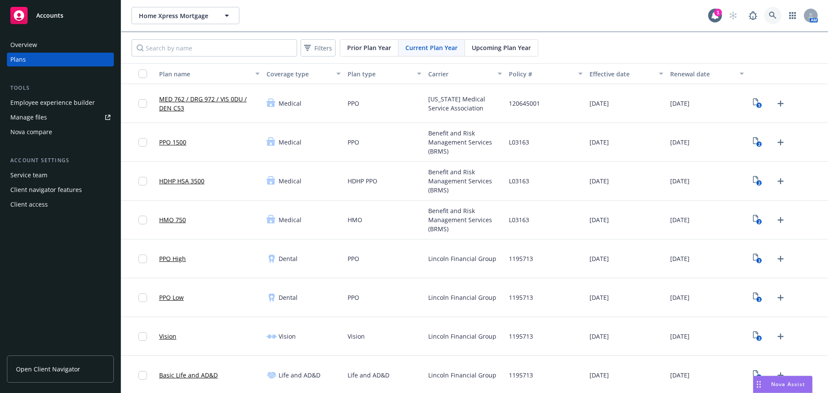
click at [773, 17] on link at bounding box center [772, 15] width 17 height 17
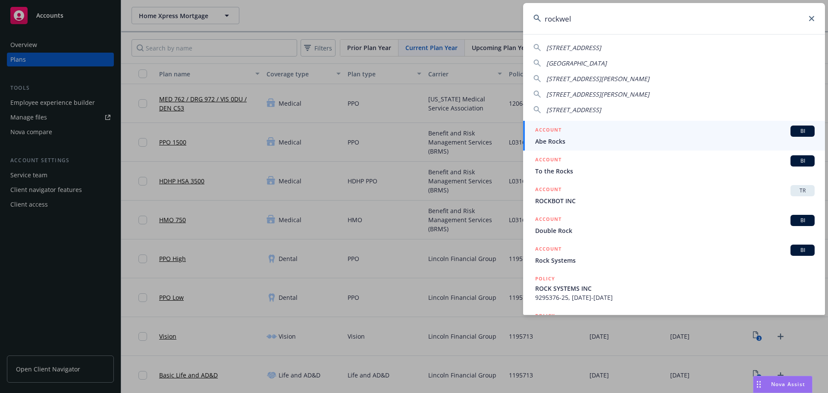
type input "rockwell"
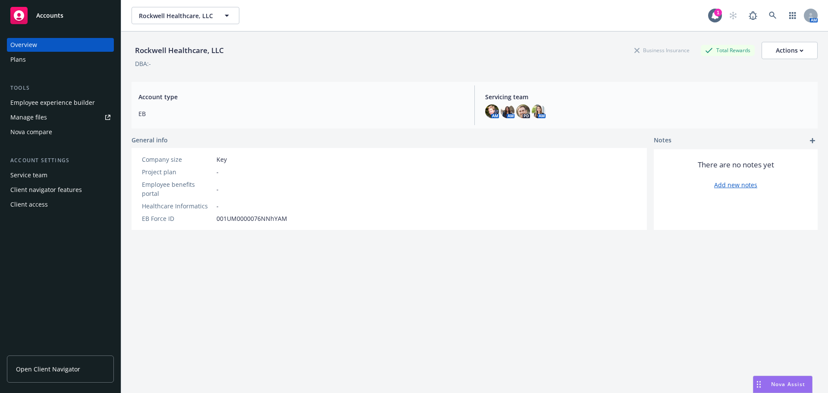
click at [72, 63] on div "Plans" at bounding box center [60, 60] width 100 height 14
